Goal: Task Accomplishment & Management: Manage account settings

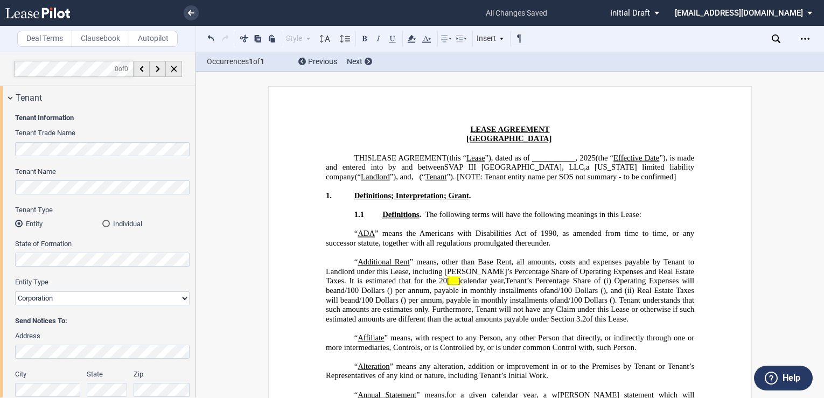
select select "one"
select select "number:5"
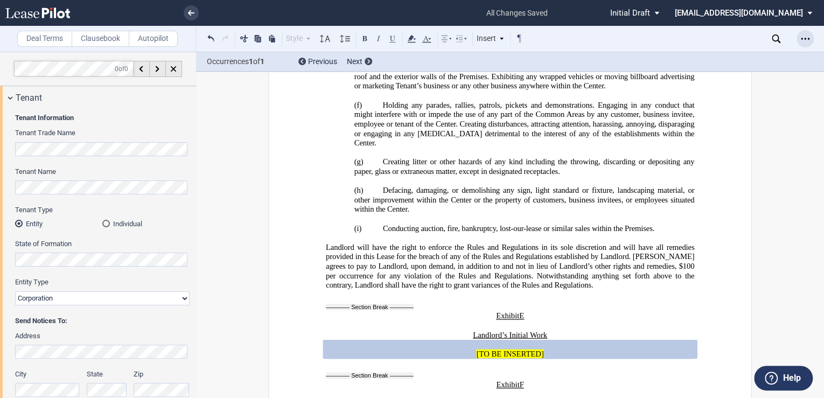
scroll to position [689, 0]
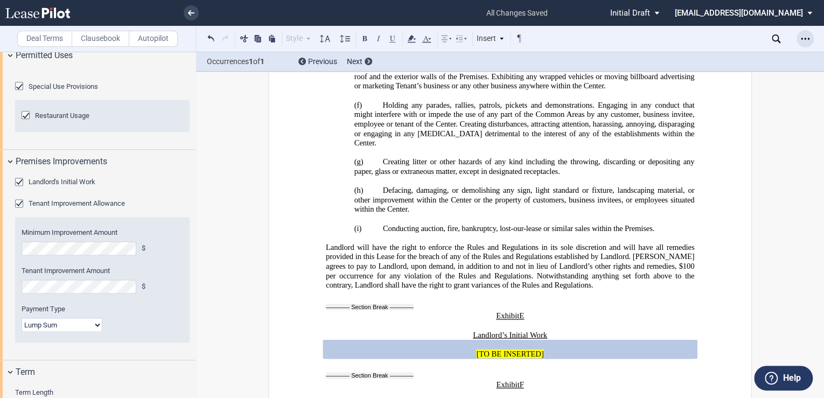
click at [801, 43] on icon "Open Lease options menu" at bounding box center [805, 38] width 9 height 9
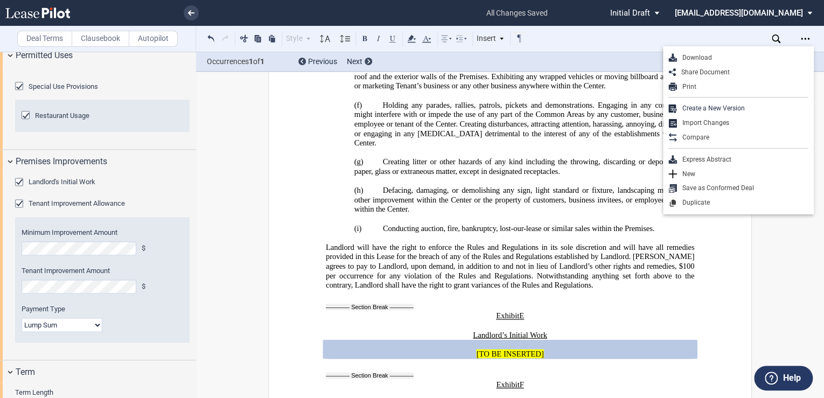
click at [43, 9] on use at bounding box center [37, 13] width 65 height 11
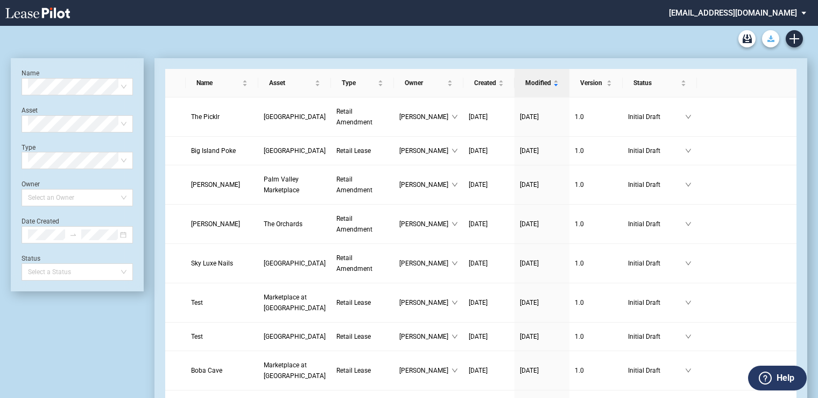
click at [763, 39] on button "Download Blank Form" at bounding box center [770, 38] width 17 height 17
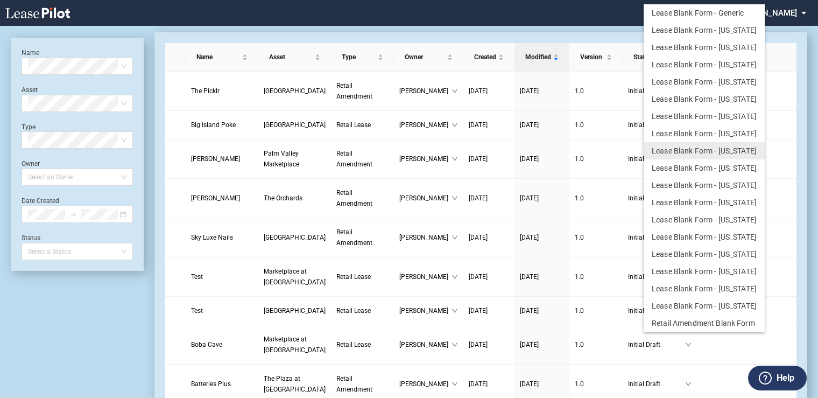
click at [240, 305] on md-backdrop at bounding box center [409, 212] width 818 height 424
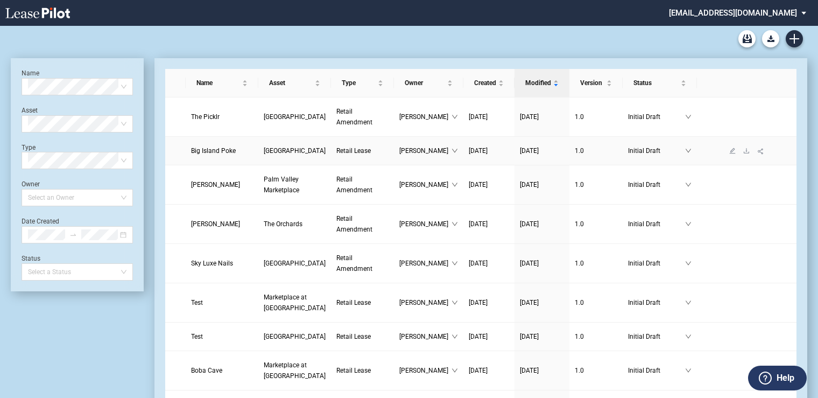
click at [264, 148] on span "[GEOGRAPHIC_DATA]" at bounding box center [295, 151] width 62 height 8
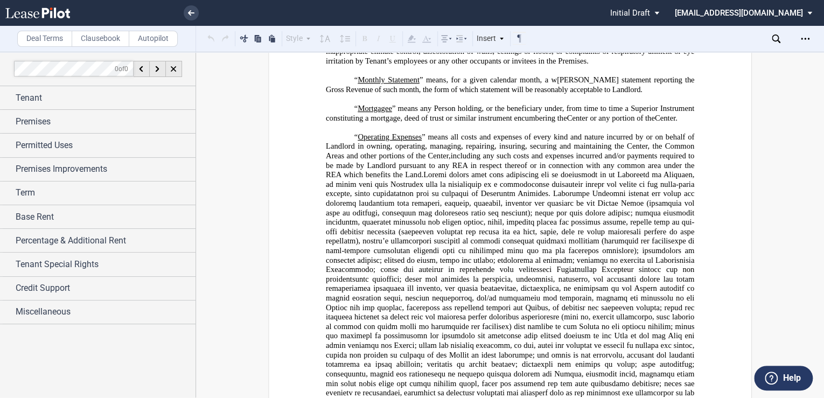
scroll to position [2469, 0]
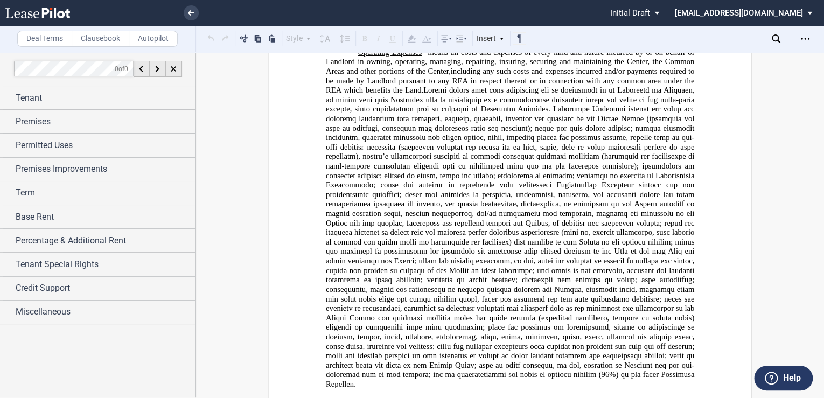
click at [50, 15] on icon at bounding box center [37, 13] width 65 height 11
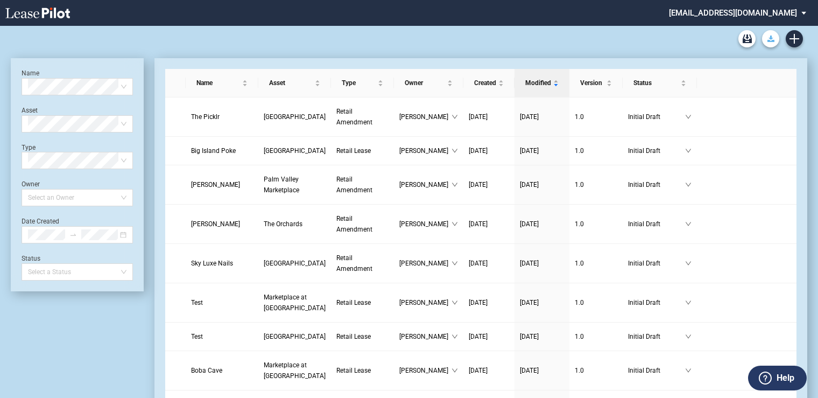
click at [770, 39] on use "Download Blank Form" at bounding box center [771, 39] width 7 height 6
